Goal: Complete application form

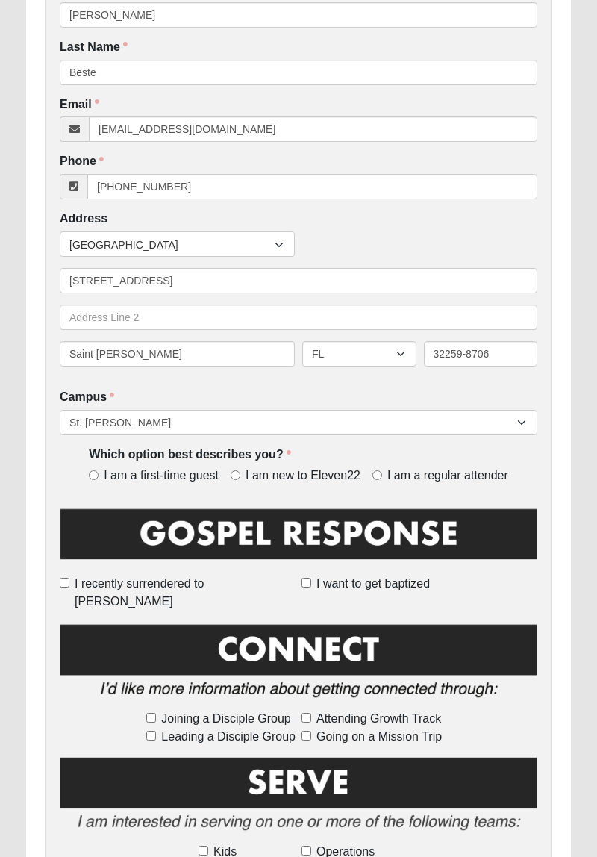
scroll to position [292, 0]
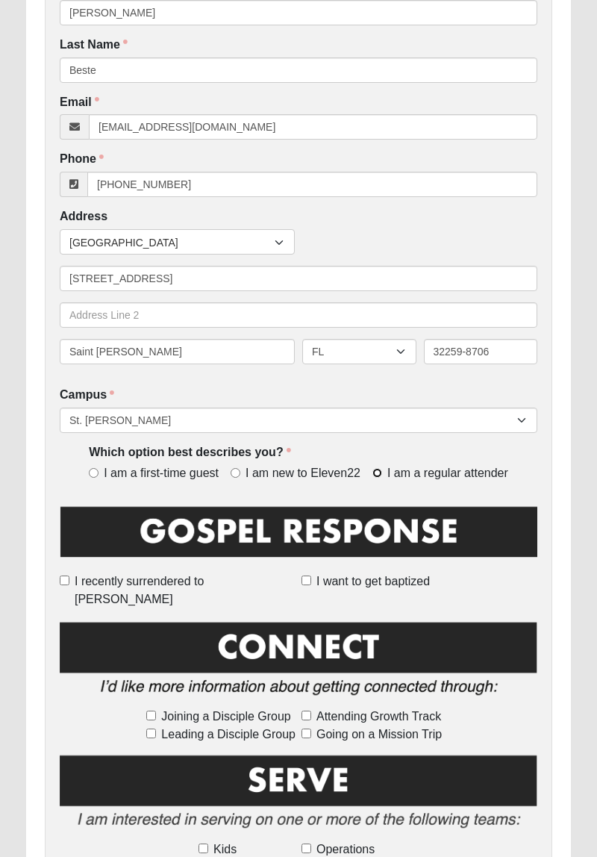
click at [374, 476] on input "I am a regular attender" at bounding box center [378, 473] width 10 height 10
radio input "true"
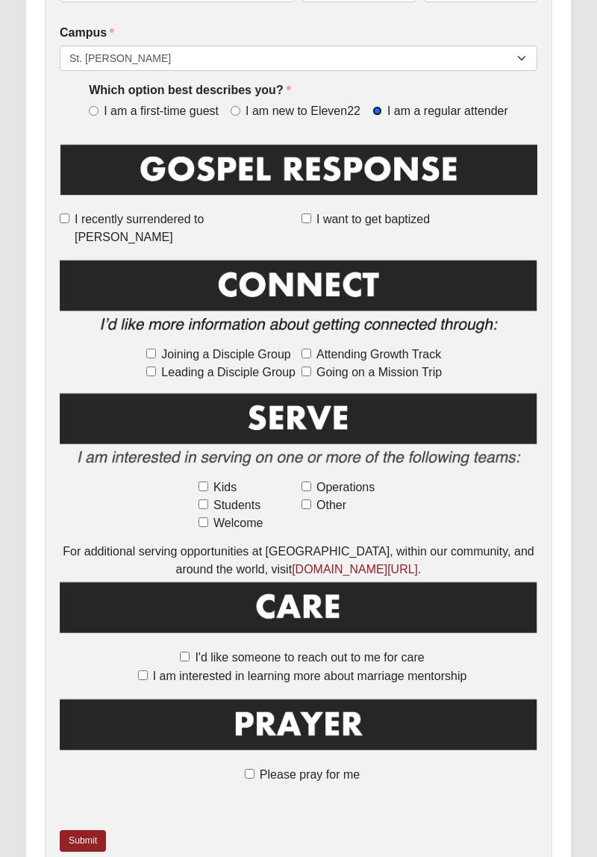
scroll to position [713, 0]
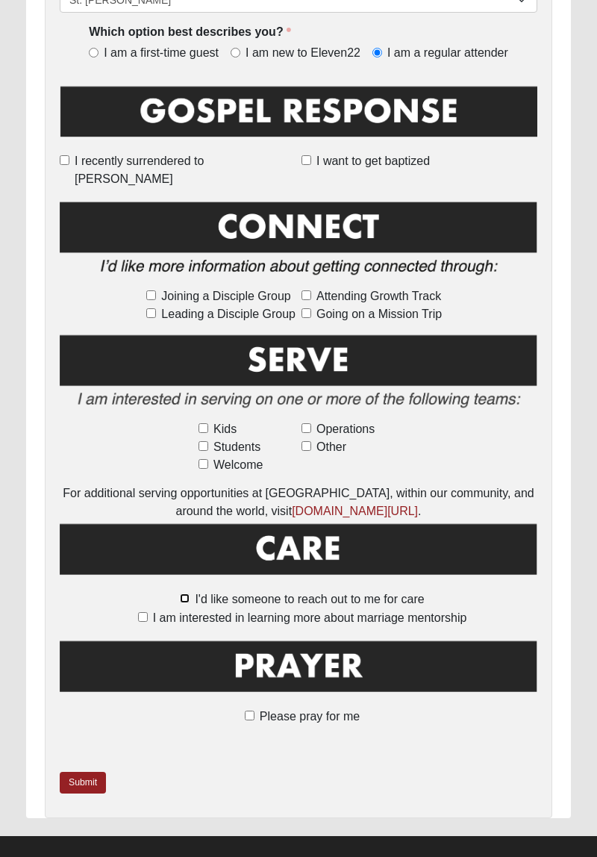
click at [190, 594] on input "I'd like someone to reach out to me for care" at bounding box center [185, 599] width 10 height 10
checkbox input "true"
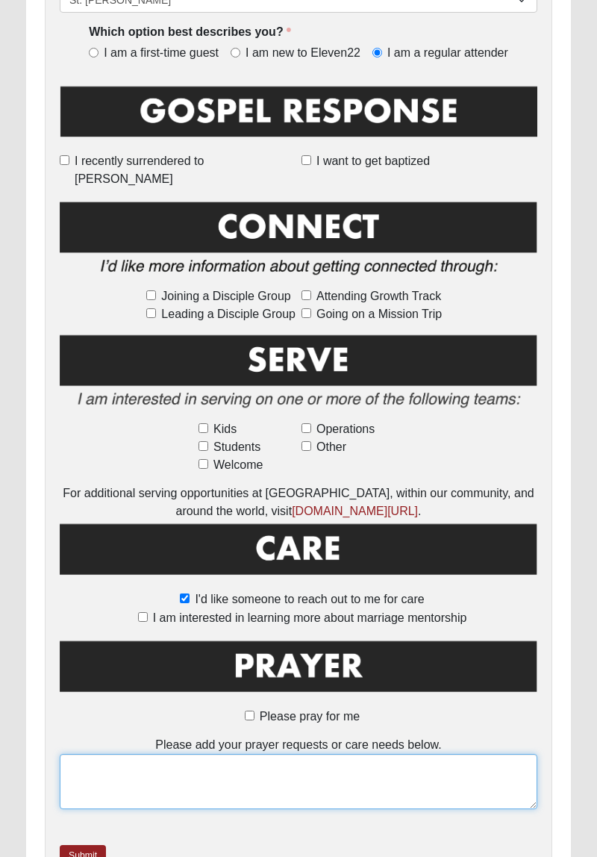
click at [273, 754] on textarea at bounding box center [299, 781] width 478 height 55
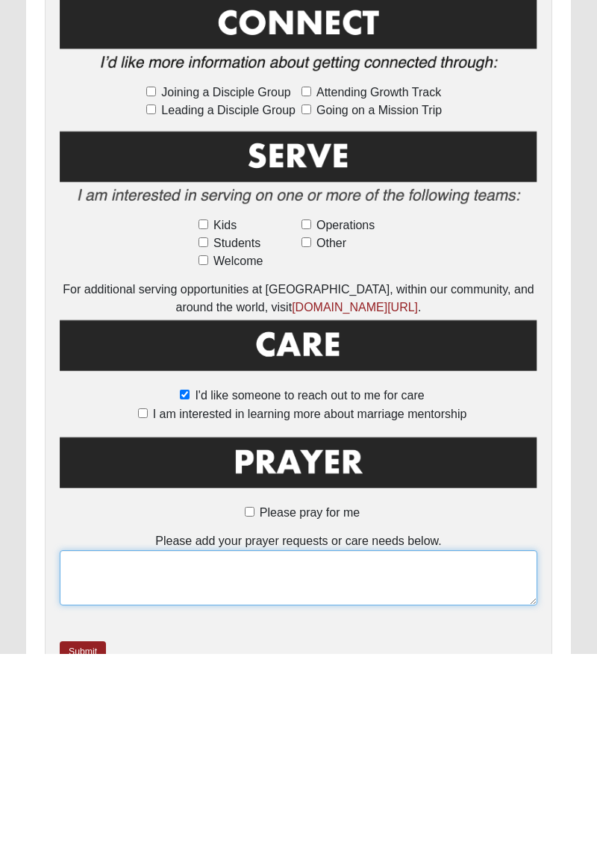
scroll to position [786, 0]
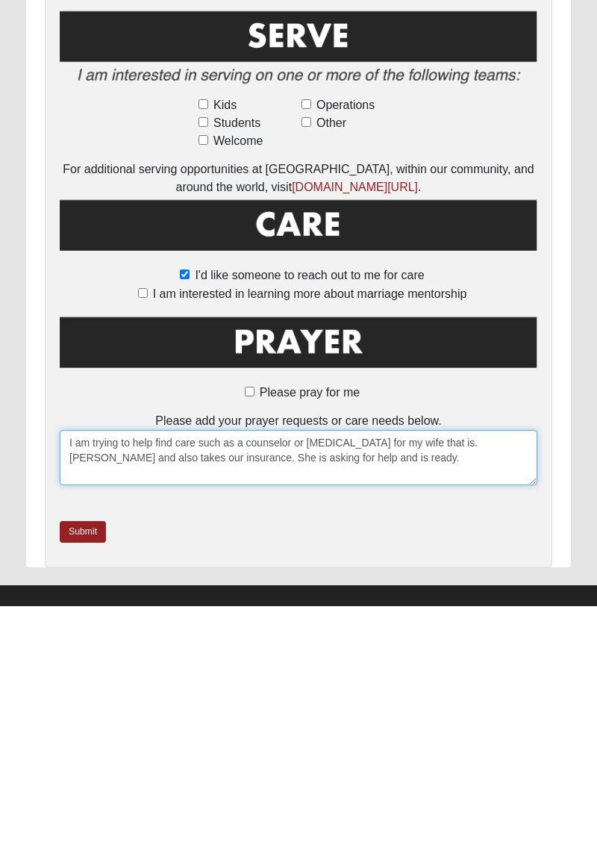
type textarea "I am trying to help find care such as a counselor or [MEDICAL_DATA] for my wife…"
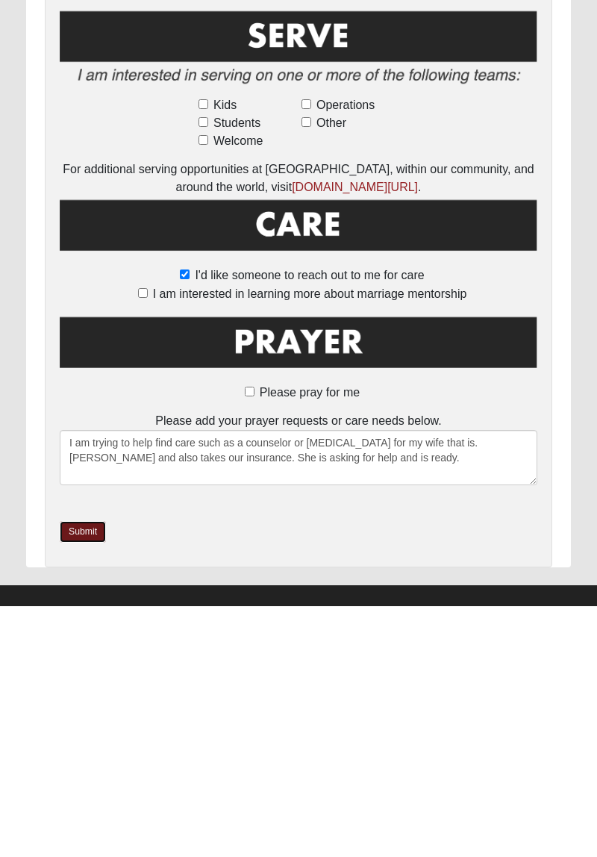
click at [90, 772] on link "Submit" at bounding box center [83, 783] width 46 height 22
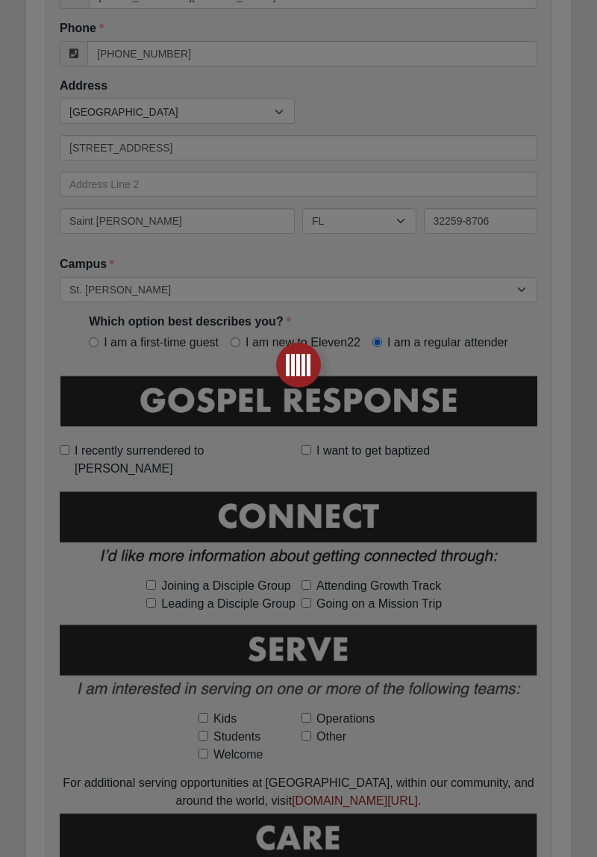
scroll to position [0, 0]
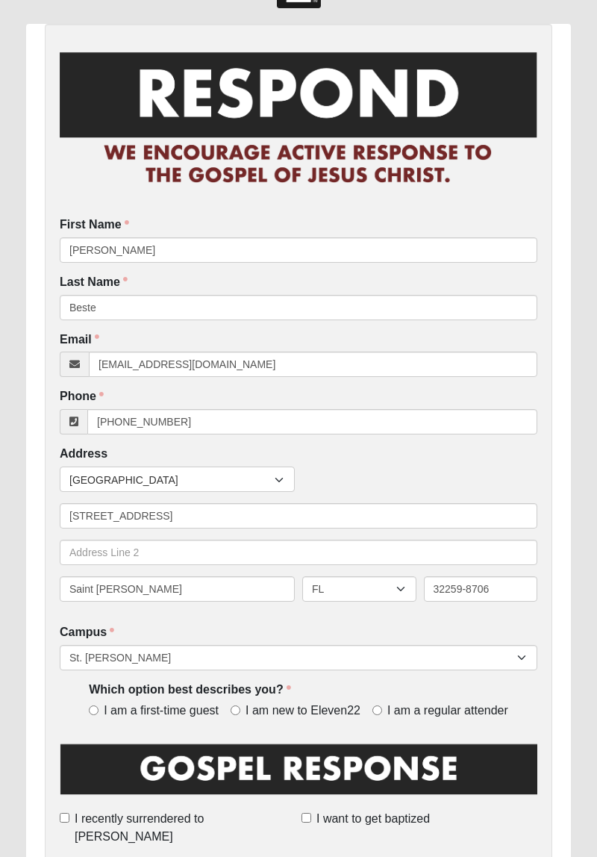
scroll to position [55, 0]
